Goal: Information Seeking & Learning: Learn about a topic

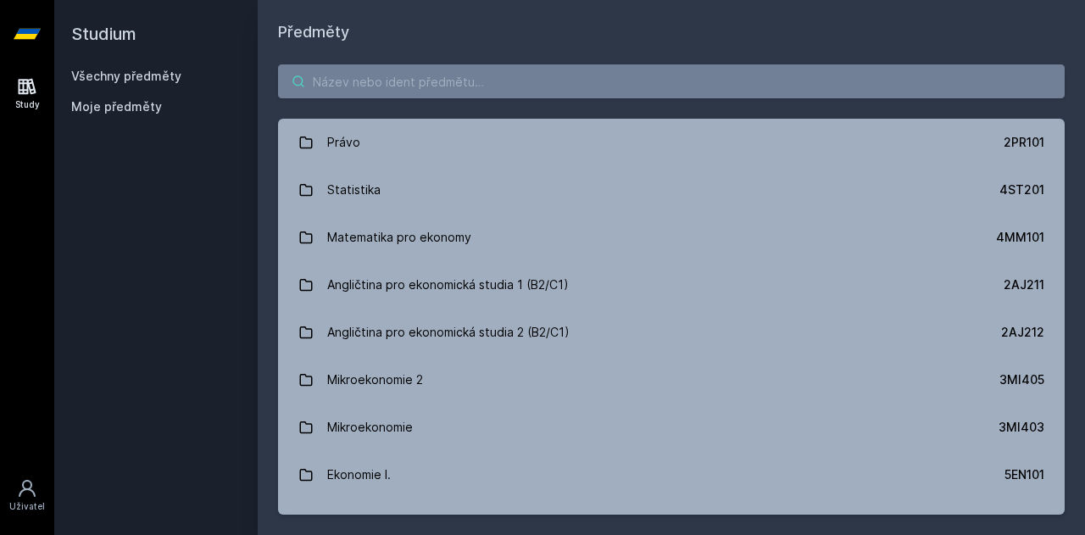
click at [391, 86] on input "search" at bounding box center [671, 81] width 787 height 34
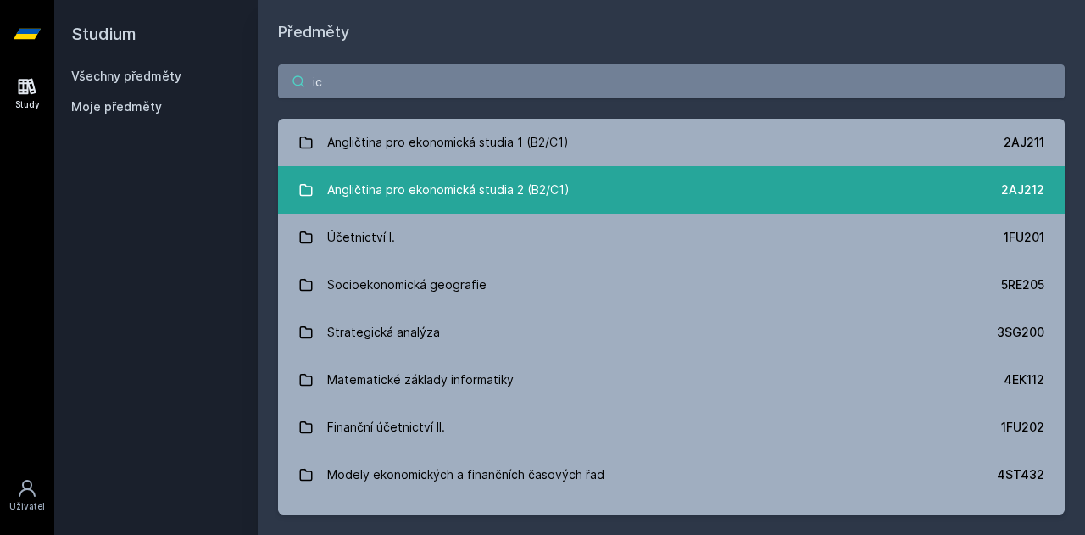
type input "i"
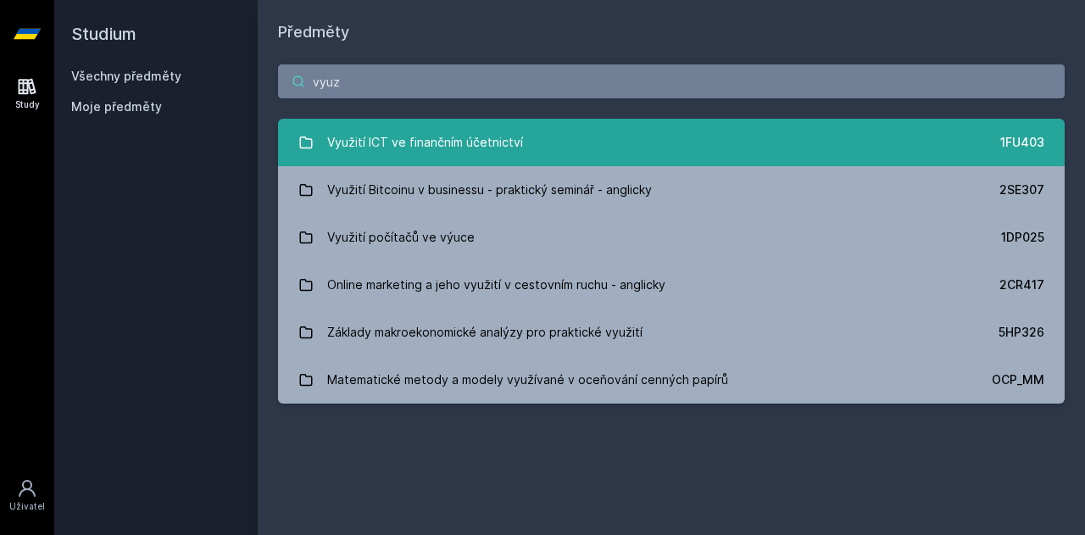
type input "vyuz"
click at [524, 157] on link "Využití ICT ve finančním účetnictví 1FU403" at bounding box center [671, 142] width 787 height 47
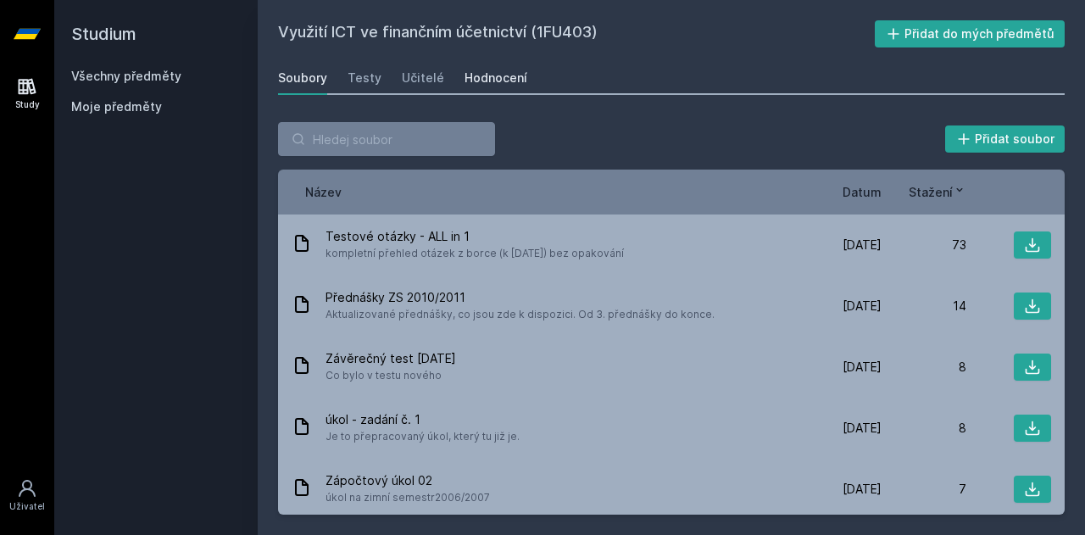
click at [495, 80] on div "Hodnocení" at bounding box center [495, 78] width 63 height 17
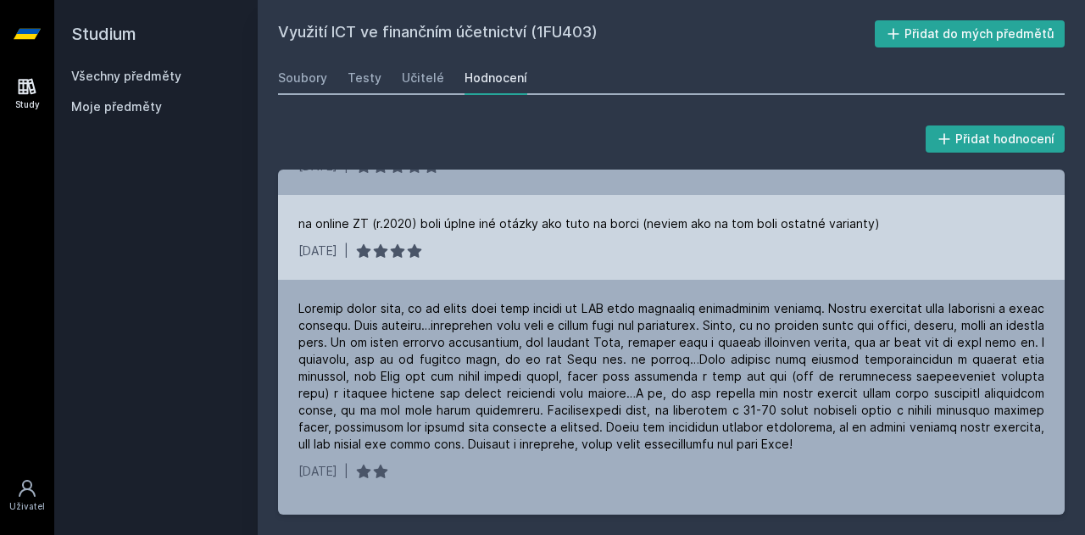
scroll to position [196, 0]
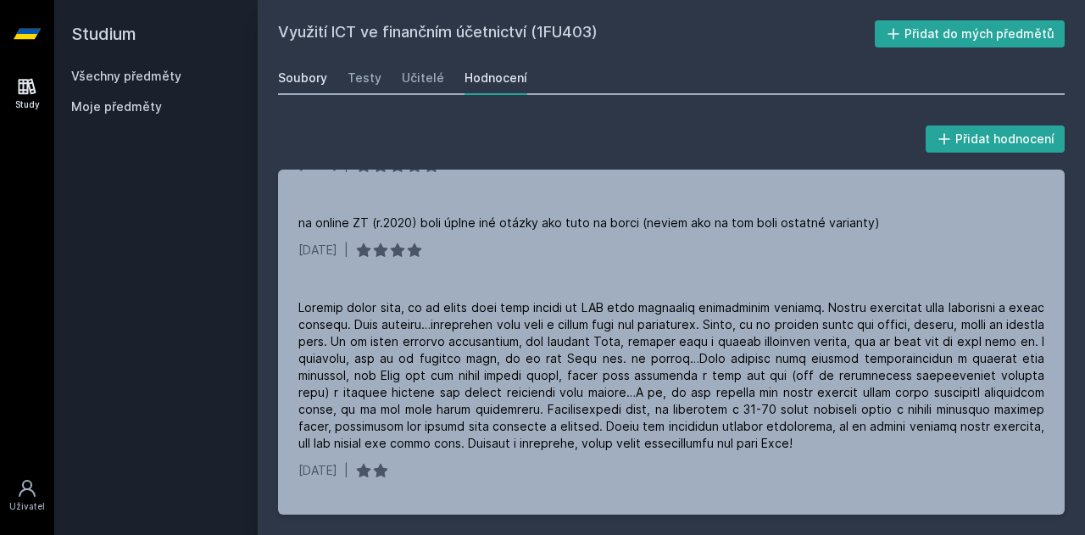
click at [310, 79] on div "Soubory" at bounding box center [302, 78] width 49 height 17
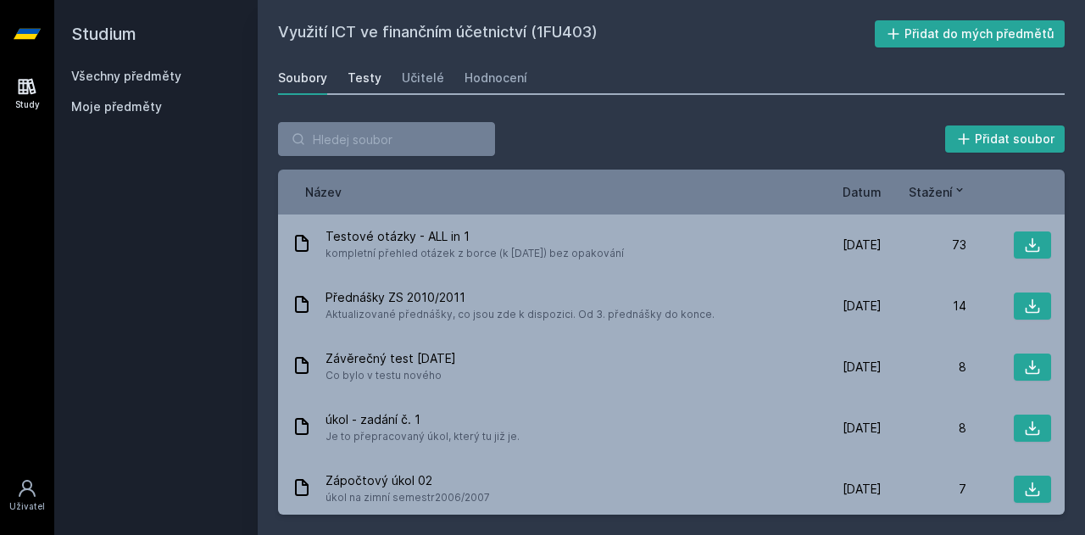
click at [351, 81] on div "Testy" at bounding box center [365, 78] width 34 height 17
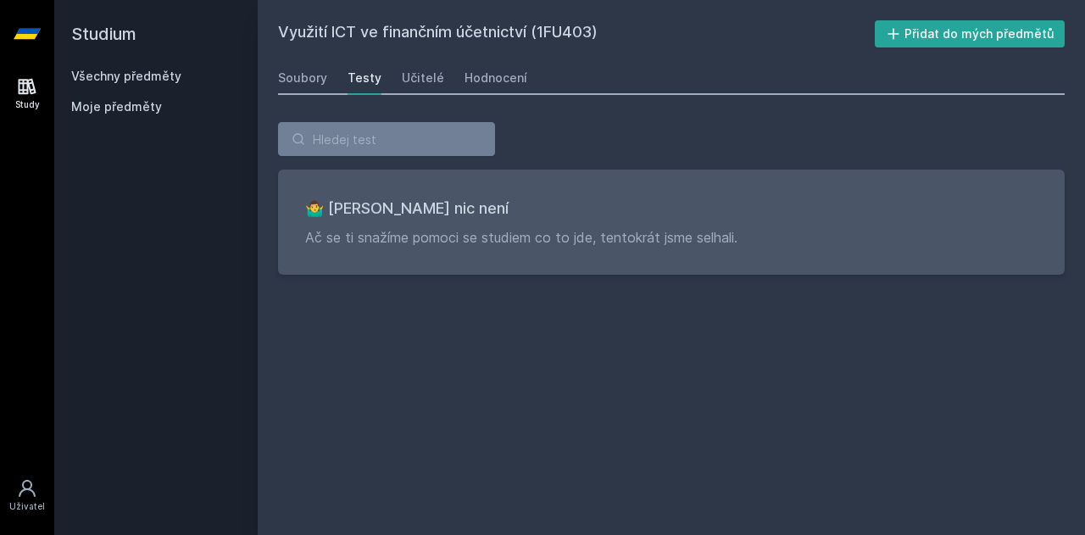
click at [280, 97] on div "Využití ICT ve finančním účetnictví (1FU403) Přidat do mých předmětů [GEOGRAPHI…" at bounding box center [671, 267] width 787 height 494
click at [289, 89] on link "Soubory" at bounding box center [302, 78] width 49 height 34
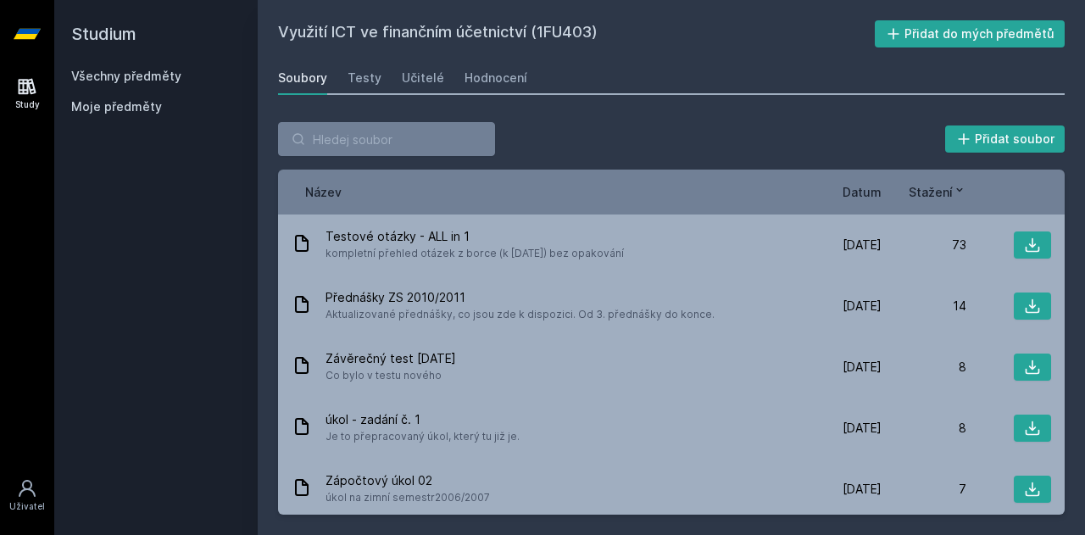
click at [879, 182] on div "Název Datum Stažení" at bounding box center [671, 192] width 787 height 45
click at [868, 187] on span "Datum" at bounding box center [862, 192] width 39 height 18
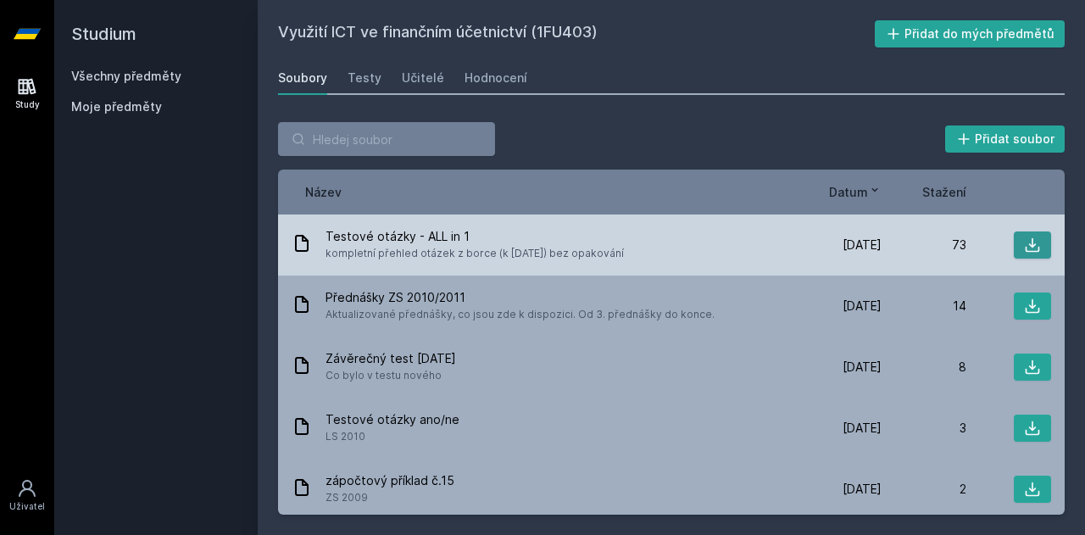
click at [1026, 237] on icon at bounding box center [1032, 244] width 17 height 17
